Goal: Find specific page/section: Find specific page/section

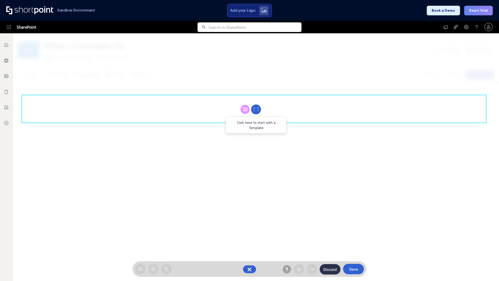
click at [256, 109] on circle at bounding box center [256, 109] width 10 height 10
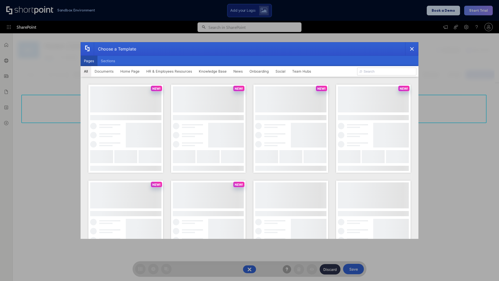
click at [89, 61] on button "Pages" at bounding box center [89, 61] width 17 height 10
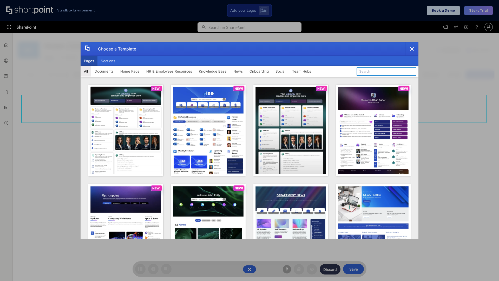
type input "HR 4"
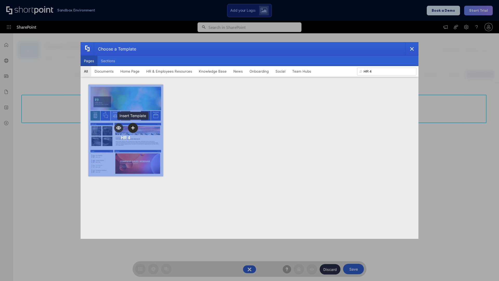
click at [133, 128] on icon "template selector" at bounding box center [133, 128] width 4 height 4
